Goal: Find specific page/section: Find specific page/section

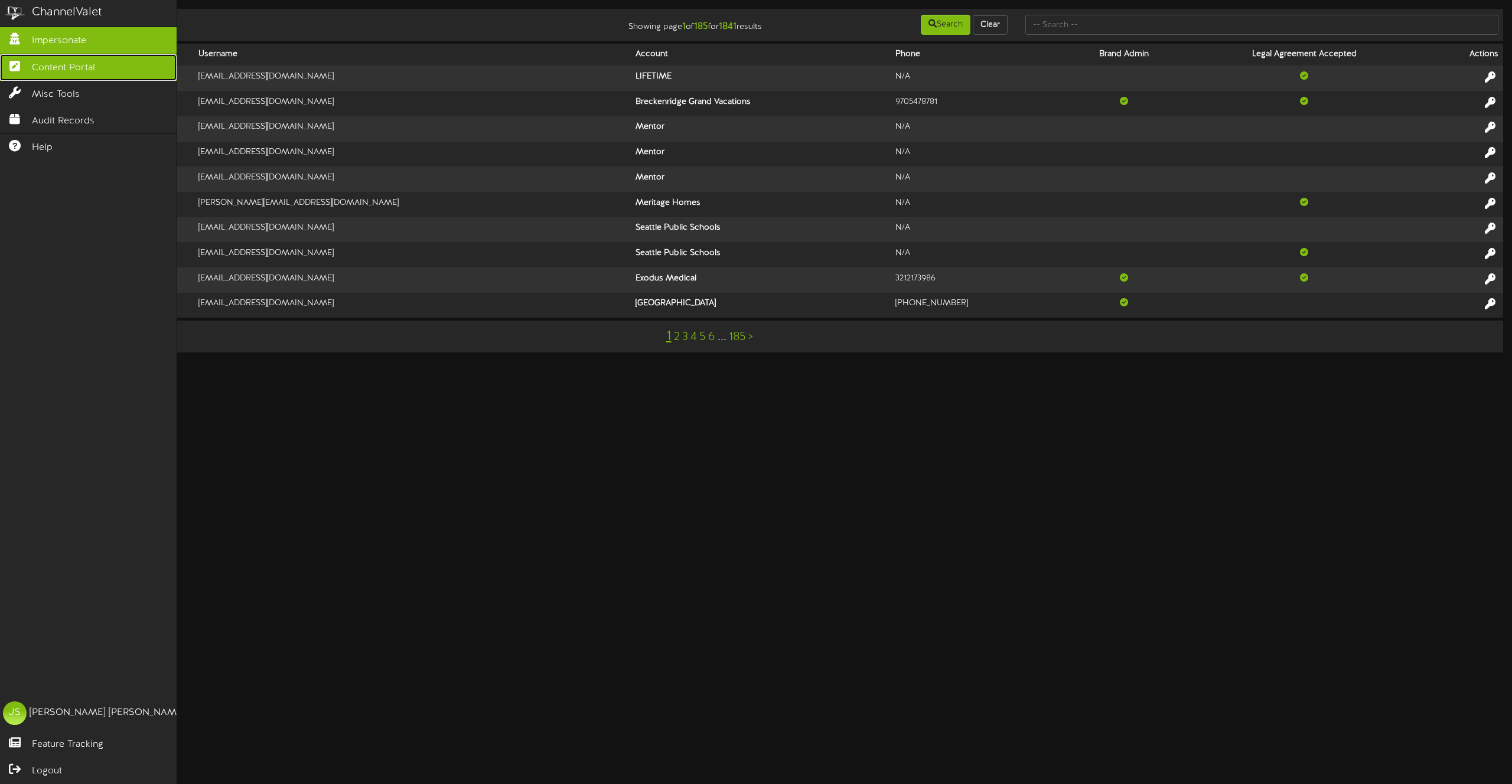
click at [54, 75] on span "Content Portal" at bounding box center [63, 69] width 63 height 14
